Goal: Task Accomplishment & Management: Use online tool/utility

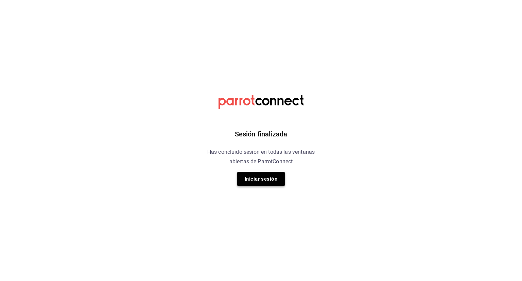
click at [268, 182] on button "Iniciar sesión" at bounding box center [261, 179] width 48 height 14
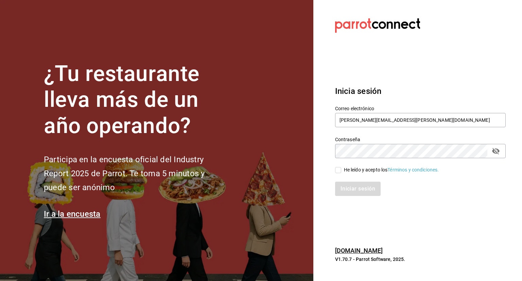
click at [339, 174] on div "Iniciar sesión" at bounding box center [416, 184] width 179 height 22
click at [341, 174] on div "Iniciar sesión" at bounding box center [416, 184] width 179 height 22
click at [340, 172] on input "He leído y acepto los Términos y condiciones." at bounding box center [338, 170] width 6 height 6
checkbox input "true"
click at [353, 194] on button "Iniciar sesión" at bounding box center [358, 189] width 46 height 14
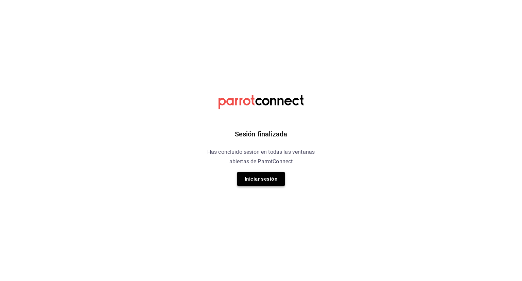
click at [251, 181] on button "Iniciar sesión" at bounding box center [261, 179] width 48 height 14
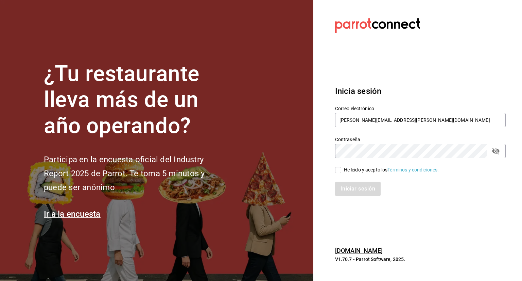
click at [338, 167] on input "He leído y acepto los Términos y condiciones." at bounding box center [338, 170] width 6 height 6
checkbox input "true"
click at [357, 192] on button "Iniciar sesión" at bounding box center [358, 189] width 46 height 14
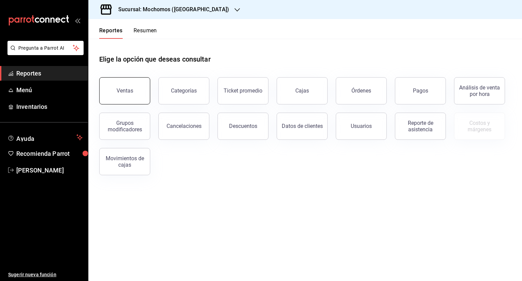
click at [141, 97] on button "Ventas" at bounding box center [124, 90] width 51 height 27
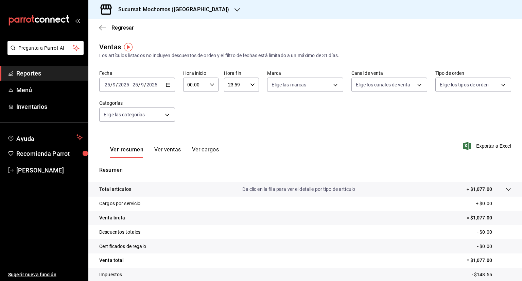
click at [168, 85] on icon "button" at bounding box center [168, 84] width 5 height 5
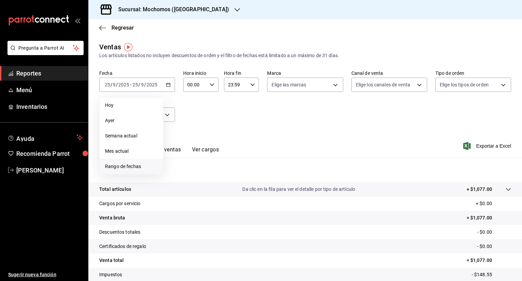
click at [129, 163] on span "Rango de fechas" at bounding box center [131, 166] width 53 height 7
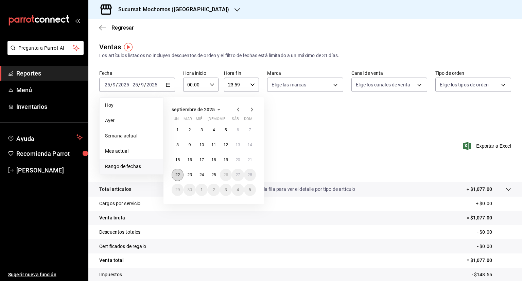
click at [179, 173] on abbr "22" at bounding box center [177, 174] width 4 height 5
click at [216, 175] on button "25" at bounding box center [214, 175] width 12 height 12
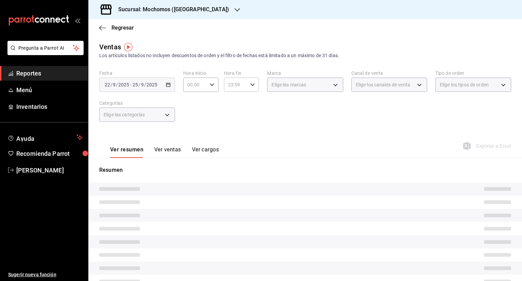
click at [210, 84] on \(Stroke\) "button" at bounding box center [212, 84] width 4 height 2
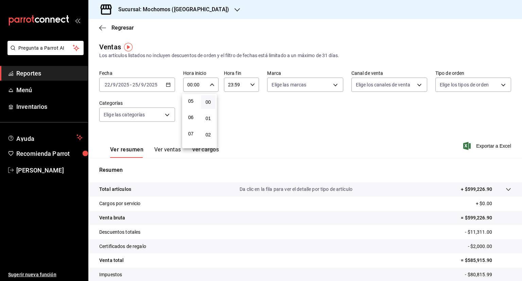
scroll to position [82, 0]
click at [194, 100] on span "05" at bounding box center [191, 101] width 6 height 5
type input "05:00"
click at [211, 100] on button "00" at bounding box center [208, 102] width 15 height 14
click at [249, 86] on div at bounding box center [261, 140] width 522 height 281
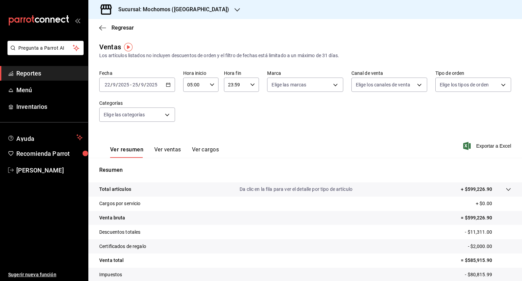
click at [250, 86] on icon "button" at bounding box center [252, 84] width 5 height 5
drag, startPoint x: 235, startPoint y: 119, endPoint x: 248, endPoint y: 119, distance: 12.6
click at [248, 119] on div "00 01 02 03 04 05 06 07 08 09 10 11 12 13 14 15 16 17 18 19 20 21 22 23 00 01 0…" at bounding box center [239, 121] width 35 height 54
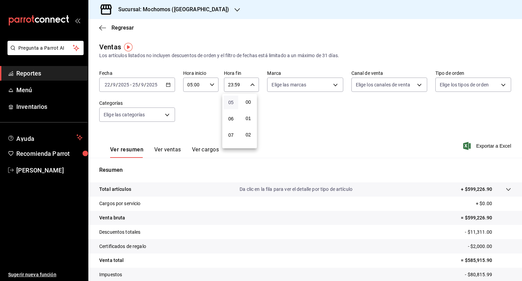
click at [232, 105] on span "05" at bounding box center [231, 102] width 6 height 5
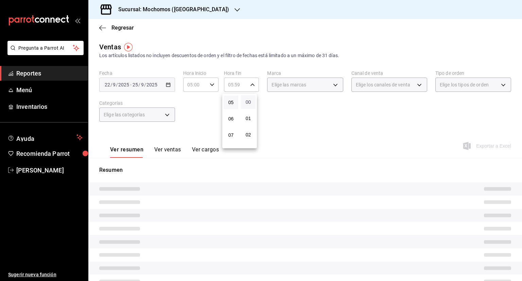
click at [249, 104] on span "00" at bounding box center [248, 101] width 6 height 5
type input "05:00"
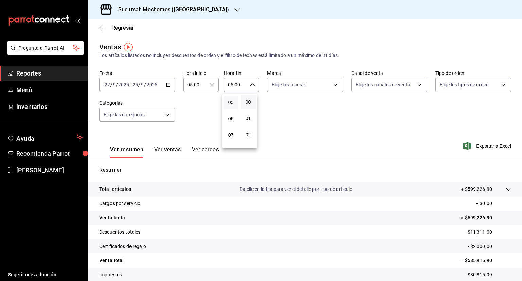
click at [334, 86] on div at bounding box center [261, 140] width 522 height 281
click at [334, 86] on body "Pregunta a Parrot AI Reportes Menú Inventarios Ayuda Recomienda Parrot Fernando…" at bounding box center [261, 140] width 522 height 281
click at [273, 113] on input "checkbox" at bounding box center [273, 111] width 6 height 6
checkbox input "true"
type input "c8544d00-0077-49dd-9e07-f6fffff65e49"
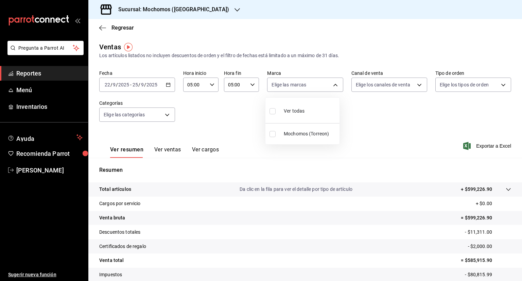
checkbox input "true"
click at [413, 87] on div at bounding box center [261, 140] width 522 height 281
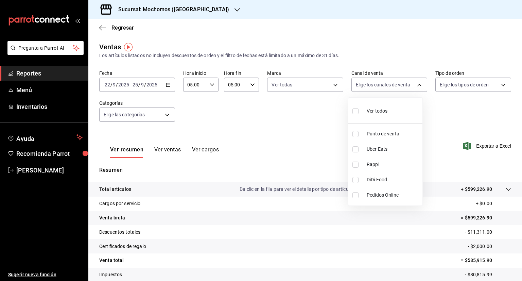
click at [413, 87] on body "Pregunta a Parrot AI Reportes Menú Inventarios Ayuda Recomienda Parrot Fernando…" at bounding box center [261, 140] width 522 height 281
click at [354, 112] on input "checkbox" at bounding box center [356, 111] width 6 height 6
checkbox input "true"
type input "PARROT,UBER_EATS,RAPPI,DIDI_FOOD,ONLINE"
checkbox input "true"
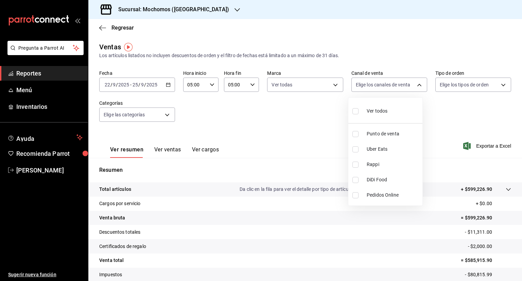
checkbox input "true"
click at [498, 85] on div at bounding box center [261, 140] width 522 height 281
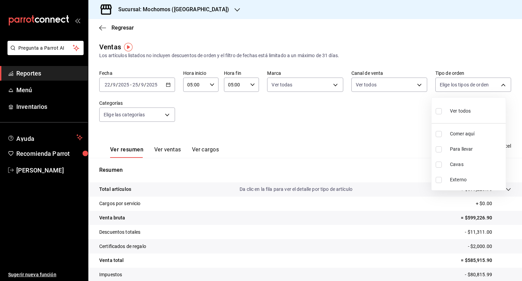
click at [498, 85] on body "Pregunta a Parrot AI Reportes Menú Inventarios Ayuda Recomienda Parrot Fernando…" at bounding box center [261, 140] width 522 height 281
click at [442, 110] on label at bounding box center [440, 111] width 9 height 10
click at [442, 110] on input "checkbox" at bounding box center [439, 111] width 6 height 6
checkbox input "false"
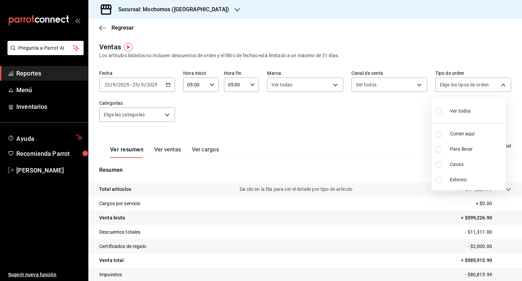
checkbox input "false"
click at [442, 110] on label at bounding box center [440, 111] width 9 height 10
click at [442, 110] on input "checkbox" at bounding box center [439, 111] width 6 height 6
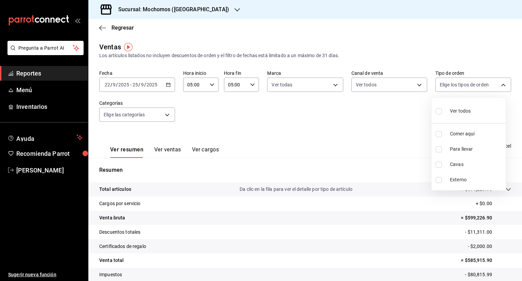
checkbox input "false"
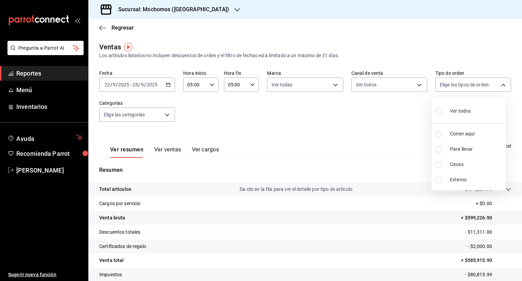
click at [439, 110] on input "checkbox" at bounding box center [439, 111] width 6 height 6
checkbox input "true"
type input "98c27cb7-4c58-4a9f-b691-5d7e954b9197,21a64d44-f9f2-4bf2-a1e6-486e07a13b50,71bb9…"
checkbox input "true"
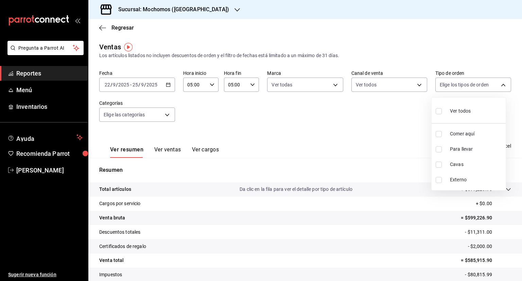
checkbox input "true"
click at [163, 113] on div at bounding box center [261, 140] width 522 height 281
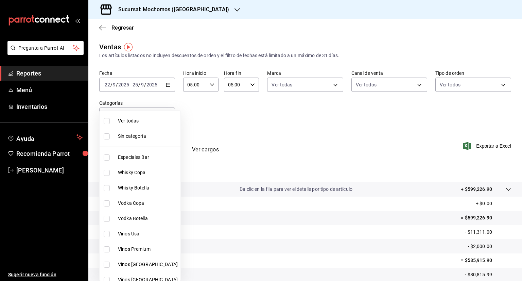
click at [163, 113] on body "Pregunta a Parrot AI Reportes Menú Inventarios Ayuda Recomienda Parrot Fernando…" at bounding box center [261, 140] width 522 height 281
click at [106, 120] on input "checkbox" at bounding box center [107, 121] width 6 height 6
checkbox input "true"
type input "3341872a-5347-4118-8f87-61381635e763,4fab835b-5ce3-44d6-a3b1-a21d3d8a3381,4ccb8…"
checkbox input "true"
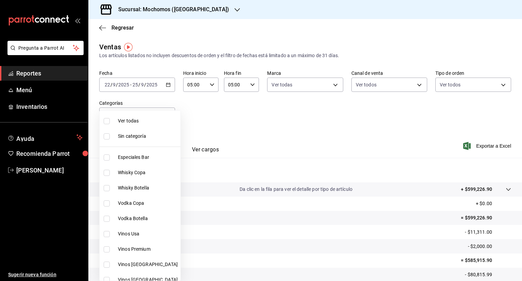
checkbox input "true"
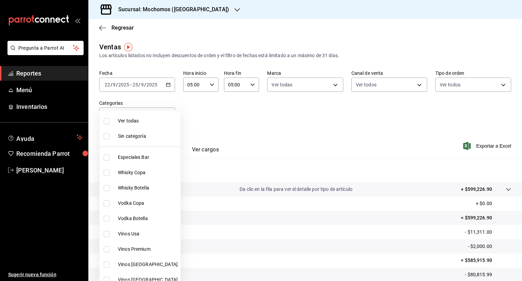
checkbox input "true"
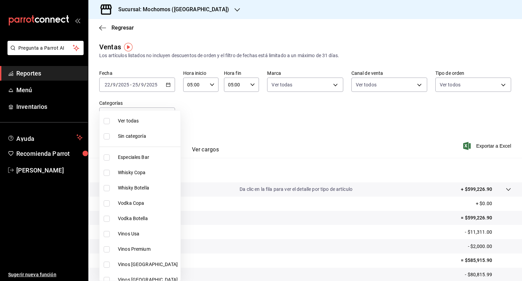
checkbox input "true"
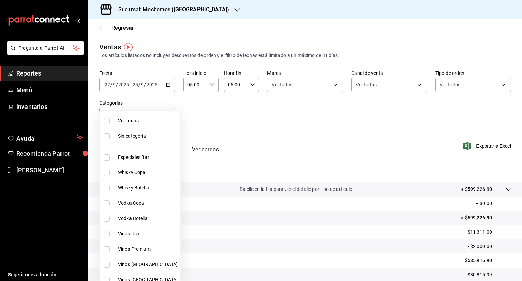
checkbox input "true"
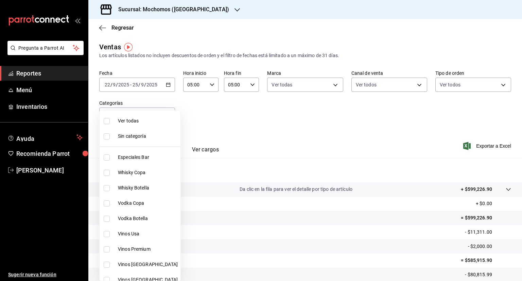
checkbox input "true"
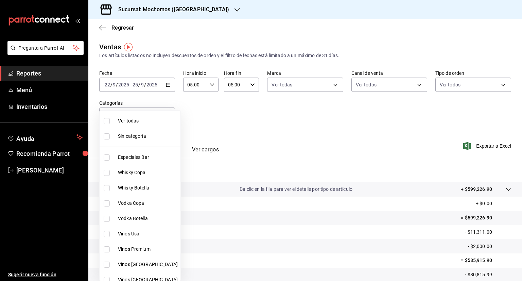
checkbox input "true"
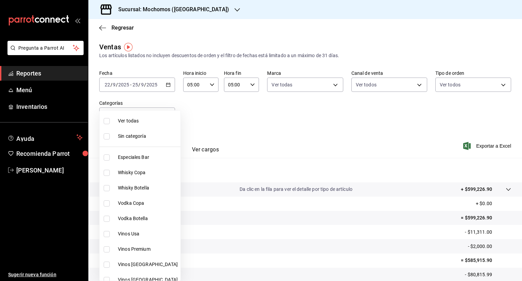
checkbox input "true"
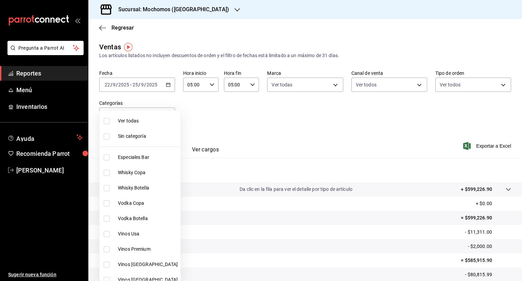
checkbox input "true"
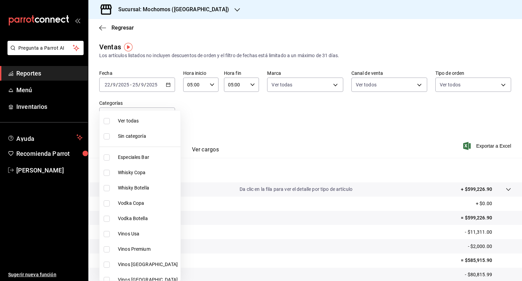
checkbox input "true"
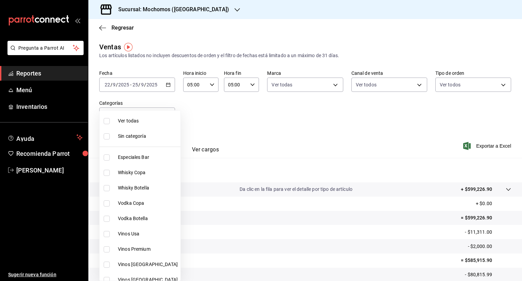
checkbox input "true"
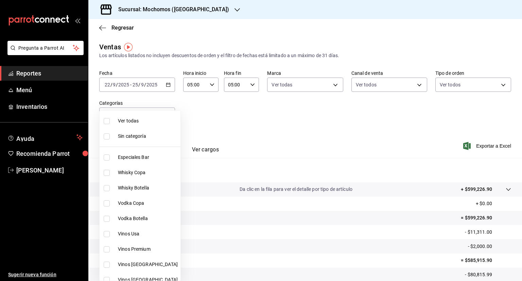
checkbox input "true"
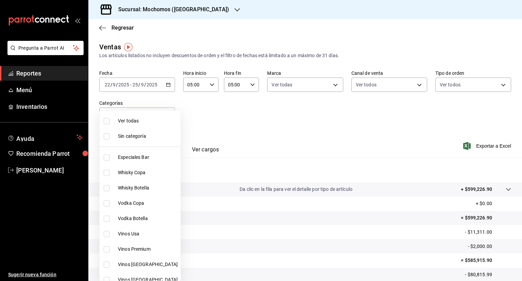
checkbox input "true"
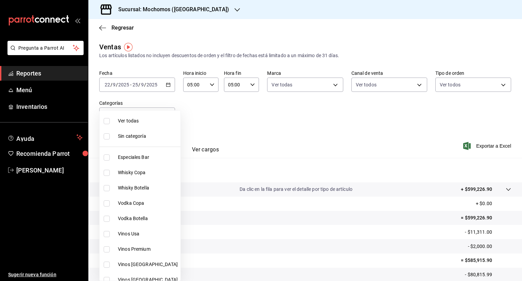
checkbox input "true"
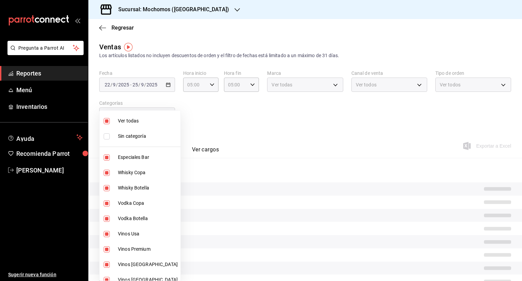
click at [274, 121] on div at bounding box center [261, 140] width 522 height 281
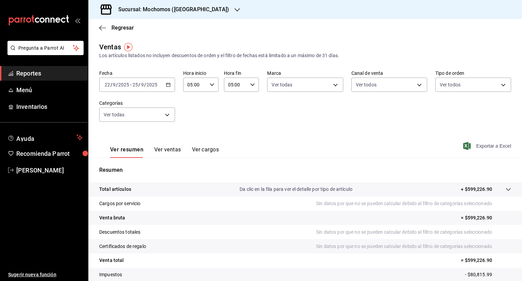
click at [484, 145] on span "Exportar a Excel" at bounding box center [488, 146] width 47 height 8
click at [235, 10] on icon "button" at bounding box center [237, 9] width 5 height 5
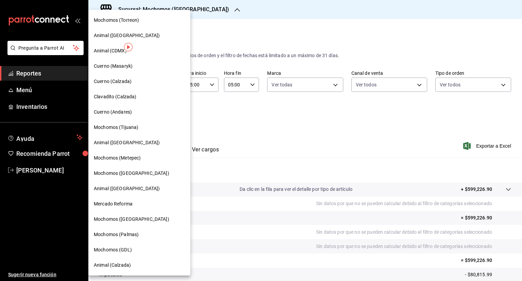
click at [132, 77] on div "Cuerno (Calzada)" at bounding box center [139, 81] width 102 height 15
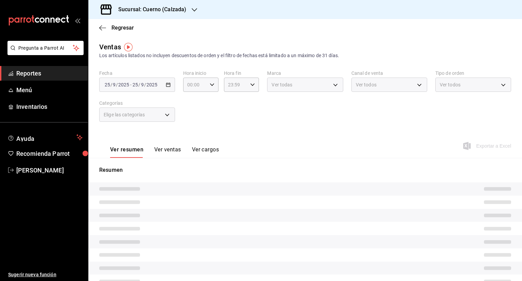
type input "05:00"
type input "PARROT,UBER_EATS,RAPPI,DIDI_FOOD,ONLINE"
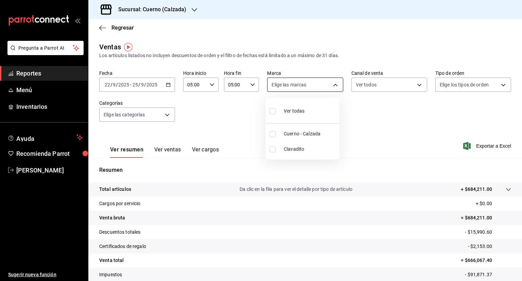
click at [332, 85] on body "Pregunta a Parrot AI Reportes Menú Inventarios Ayuda Recomienda Parrot Fernando…" at bounding box center [261, 140] width 522 height 281
click at [271, 112] on input "checkbox" at bounding box center [273, 111] width 6 height 6
checkbox input "true"
type input "b7ae777b-2dfc-42e0-9650-6cefdf37a424,c000f1c0-fb9f-4016-8e6a-f0d1e83e893d"
checkbox input "true"
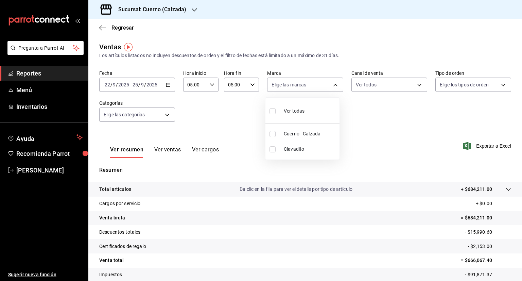
checkbox input "true"
click at [416, 85] on div at bounding box center [261, 140] width 522 height 281
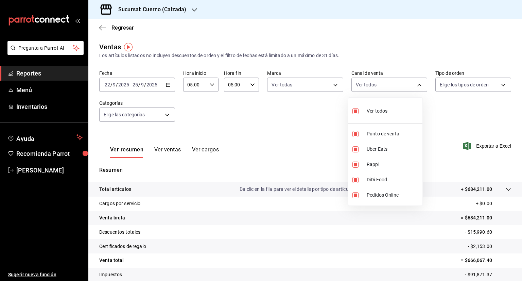
click at [416, 85] on body "Pregunta a Parrot AI Reportes Menú Inventarios Ayuda Recomienda Parrot Fernando…" at bounding box center [261, 140] width 522 height 281
click at [416, 85] on div at bounding box center [261, 140] width 522 height 281
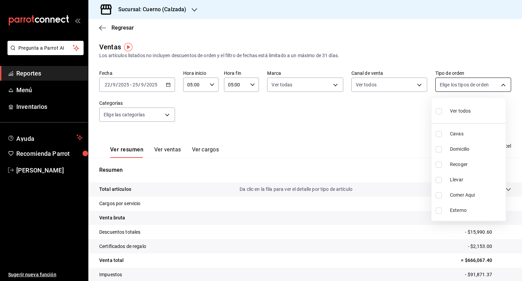
click at [500, 83] on body "Pregunta a Parrot AI Reportes Menú Inventarios Ayuda Recomienda Parrot Fernando…" at bounding box center [261, 140] width 522 height 281
click at [437, 112] on input "checkbox" at bounding box center [439, 111] width 6 height 6
checkbox input "true"
type input "45550569-3ed2-40ec-865f-a78a43aad0fb,ed9744db-0daf-4564-a5b3-b3442505d928,23f9e…"
checkbox input "true"
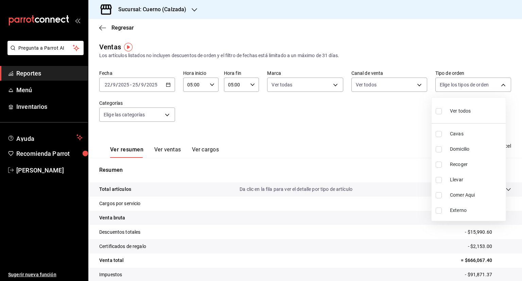
checkbox input "true"
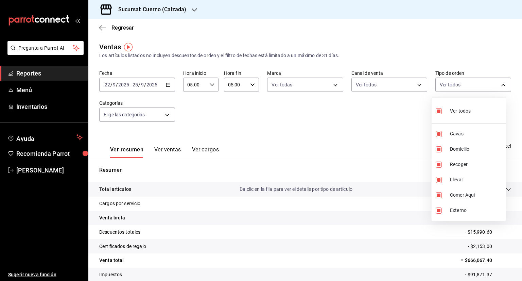
click at [167, 115] on div at bounding box center [261, 140] width 522 height 281
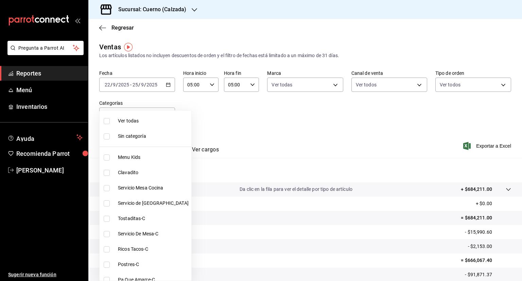
click at [167, 115] on body "Pregunta a Parrot AI Reportes Menú Inventarios Ayuda Recomienda Parrot Fernando…" at bounding box center [261, 140] width 522 height 281
click at [106, 121] on input "checkbox" at bounding box center [107, 121] width 6 height 6
checkbox input "true"
type input "fcad426d-22b8-4bc7-85b2-27ee6775f3f6,560d4c35-d9fc-4089-91ff-402d238ea400,30284…"
checkbox input "true"
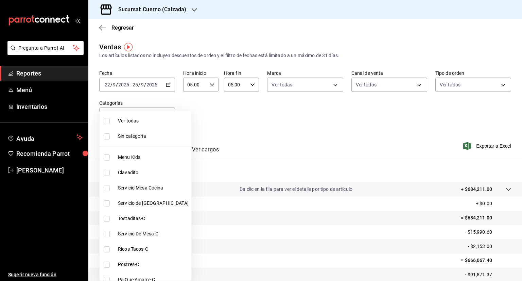
checkbox input "true"
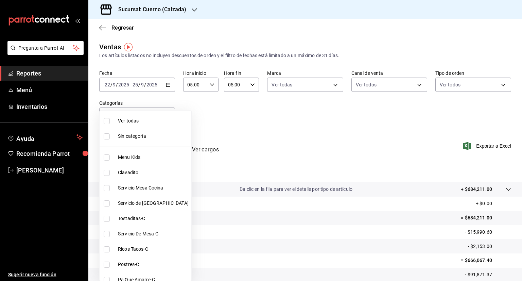
checkbox input "true"
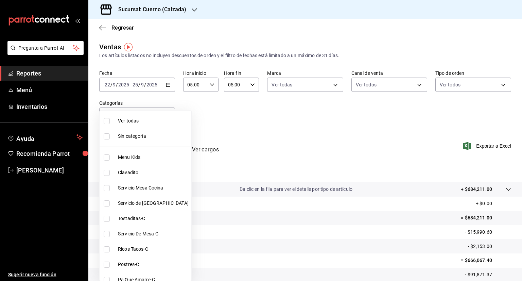
checkbox input "true"
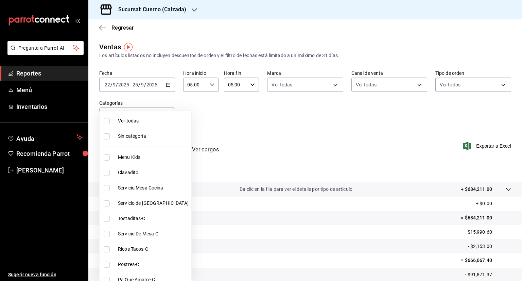
checkbox input "true"
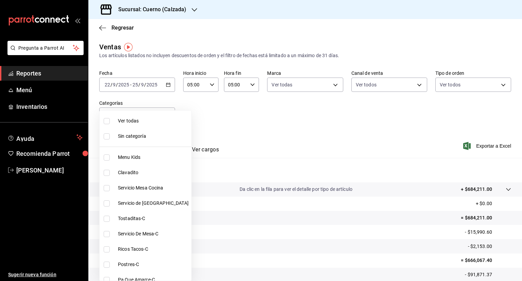
checkbox input "true"
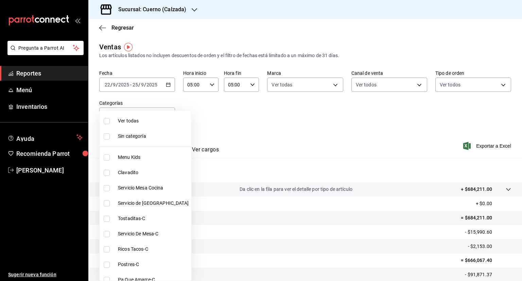
checkbox input "true"
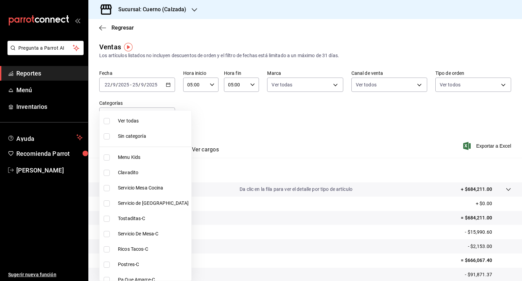
checkbox input "true"
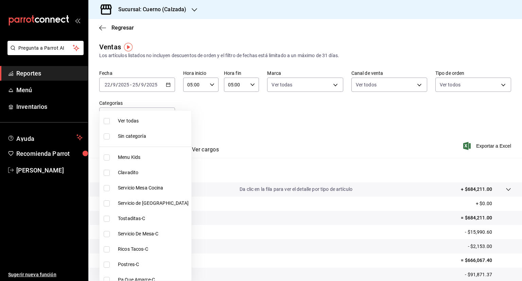
checkbox input "true"
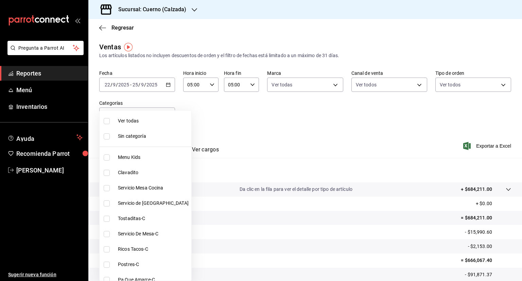
checkbox input "true"
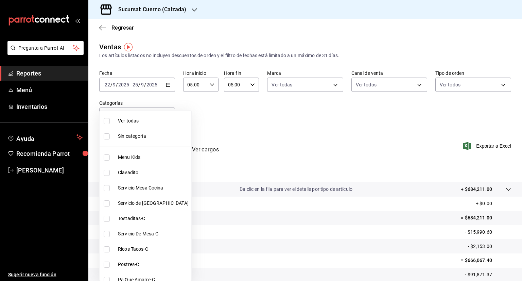
checkbox input "true"
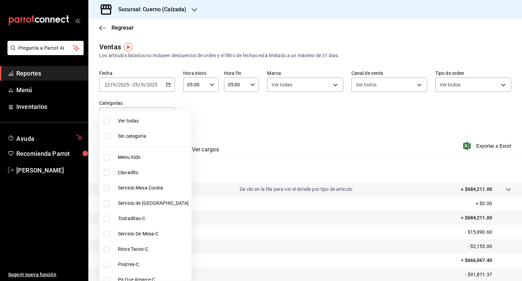
checkbox input "true"
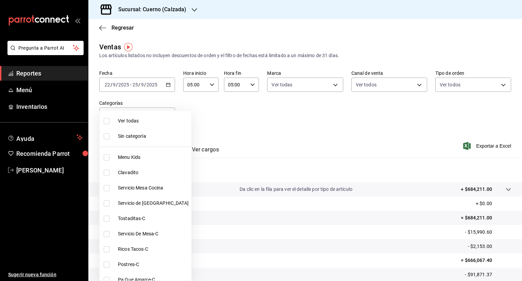
checkbox input "true"
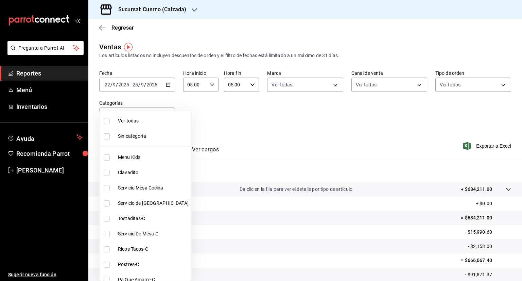
checkbox input "true"
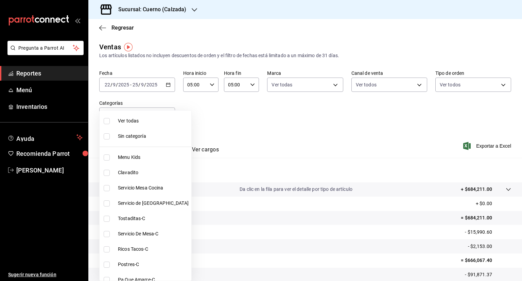
checkbox input "true"
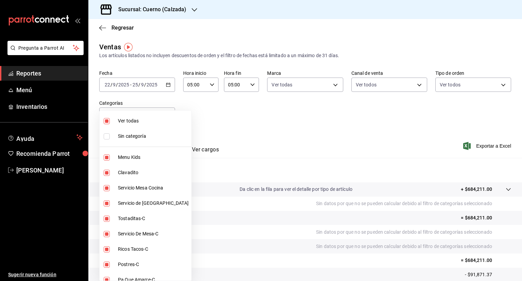
click at [472, 146] on div at bounding box center [261, 140] width 522 height 281
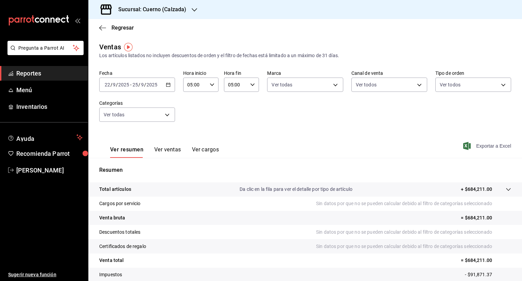
click at [487, 145] on span "Exportar a Excel" at bounding box center [488, 146] width 47 height 8
click at [473, 148] on span "Exportar a Excel" at bounding box center [488, 146] width 47 height 8
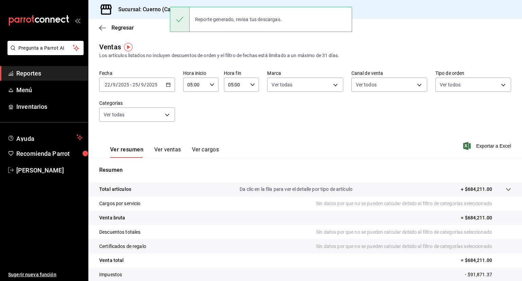
click at [157, 12] on h3 "Sucursal: Cuerno (Calzada)" at bounding box center [149, 9] width 73 height 8
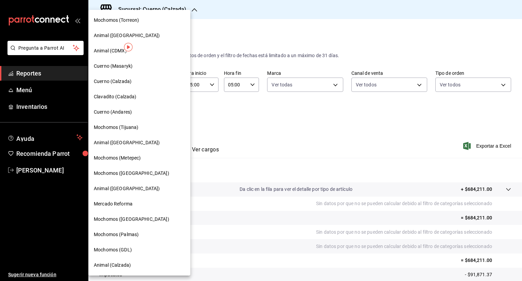
click at [125, 97] on span "Clavadito (Calzada)" at bounding box center [115, 96] width 43 height 7
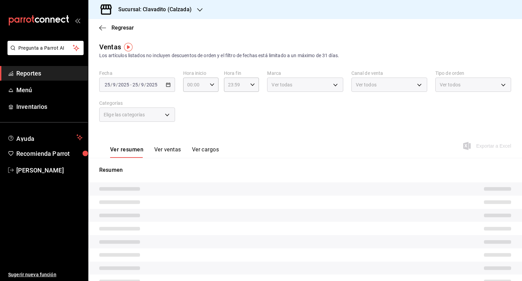
type input "05:00"
type input "PARROT,UBER_EATS,RAPPI,DIDI_FOOD,ONLINE"
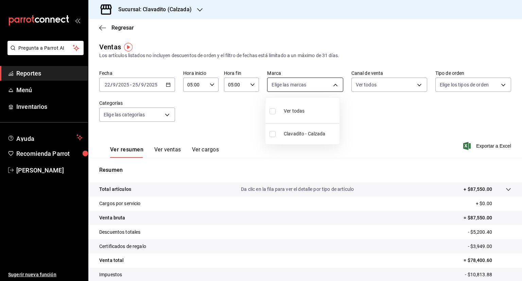
click at [329, 88] on body "Pregunta a Parrot AI Reportes Menú Inventarios Ayuda Recomienda Parrot Fernando…" at bounding box center [261, 140] width 522 height 281
click at [272, 110] on input "checkbox" at bounding box center [273, 111] width 6 height 6
checkbox input "true"
type input "7c6329b2-7c80-4d0a-92e1-359a60270725"
checkbox input "true"
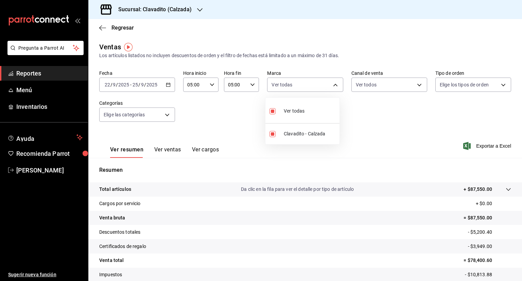
click at [413, 86] on div at bounding box center [261, 140] width 522 height 281
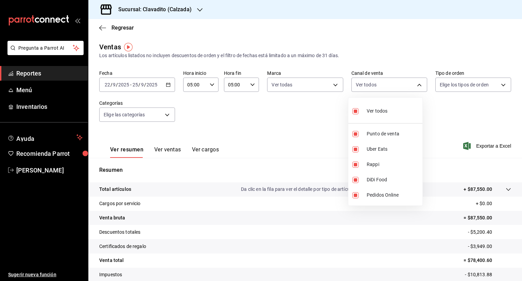
click at [413, 86] on body "Pregunta a Parrot AI Reportes Menú Inventarios Ayuda Recomienda Parrot Fernando…" at bounding box center [261, 140] width 522 height 281
click at [495, 84] on div at bounding box center [261, 140] width 522 height 281
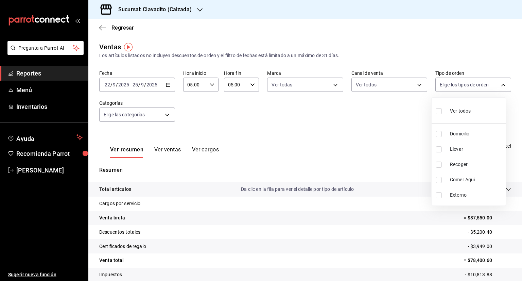
click at [495, 84] on body "Pregunta a Parrot AI Reportes Menú Inventarios Ayuda Recomienda Parrot Fernando…" at bounding box center [261, 140] width 522 height 281
click at [438, 110] on input "checkbox" at bounding box center [439, 111] width 6 height 6
checkbox input "true"
type input "20a2434e-5507-4b1d-99f8-d1d700608abd,c8008fd8-0959-4104-94f5-898138fc7a10,5c160…"
checkbox input "true"
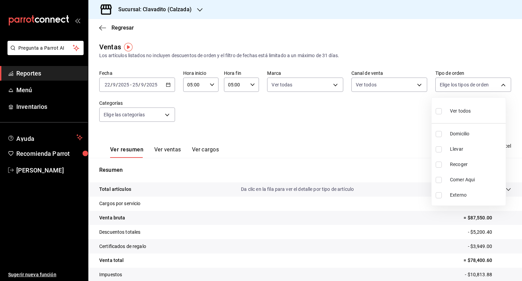
checkbox input "true"
click at [163, 115] on div at bounding box center [261, 140] width 522 height 281
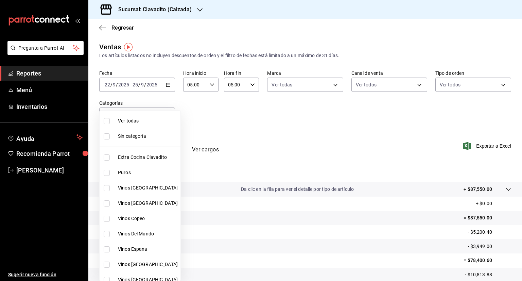
click at [163, 115] on body "Pregunta a Parrot AI Reportes Menú Inventarios Ayuda Recomienda Parrot Fernando…" at bounding box center [261, 140] width 522 height 281
click at [105, 121] on input "checkbox" at bounding box center [107, 121] width 6 height 6
checkbox input "true"
type input "baf57ed1-919f-4c82-8763-5f61bb5ecf6c,a733550a-1833-4f39-b337-4b288d8ef239,37b97…"
checkbox input "true"
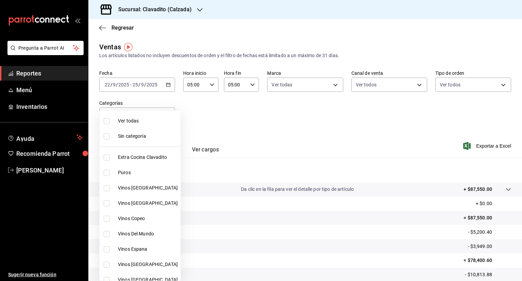
checkbox input "true"
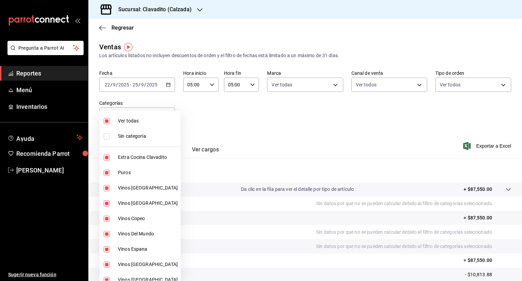
click at [275, 108] on div at bounding box center [261, 140] width 522 height 281
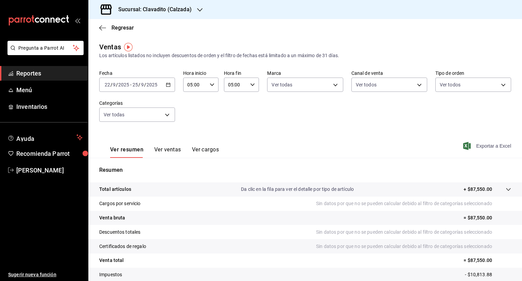
click at [475, 148] on span "Exportar a Excel" at bounding box center [488, 146] width 47 height 8
